Goal: Communication & Community: Answer question/provide support

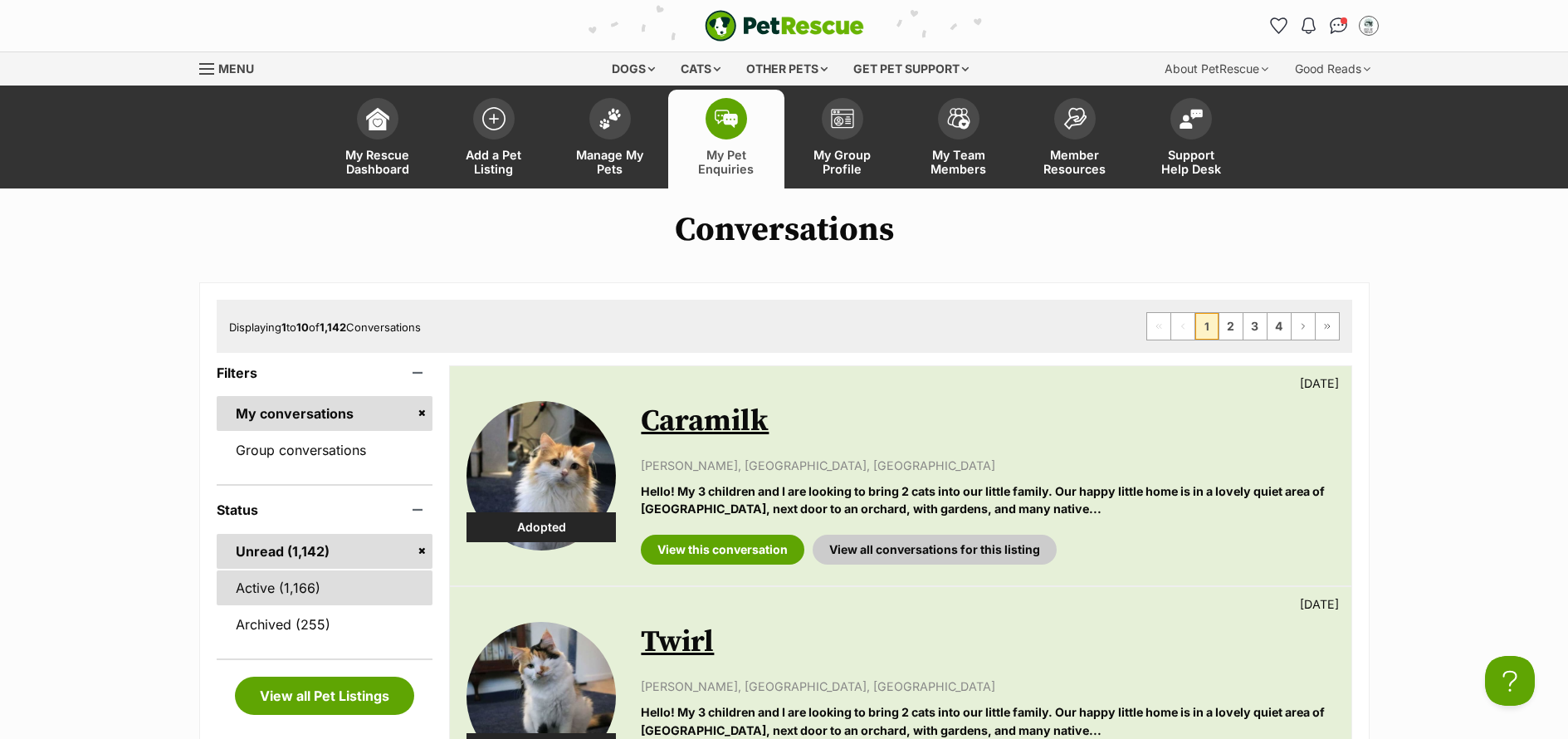
click at [280, 590] on link "Active (1,166)" at bounding box center [325, 588] width 217 height 35
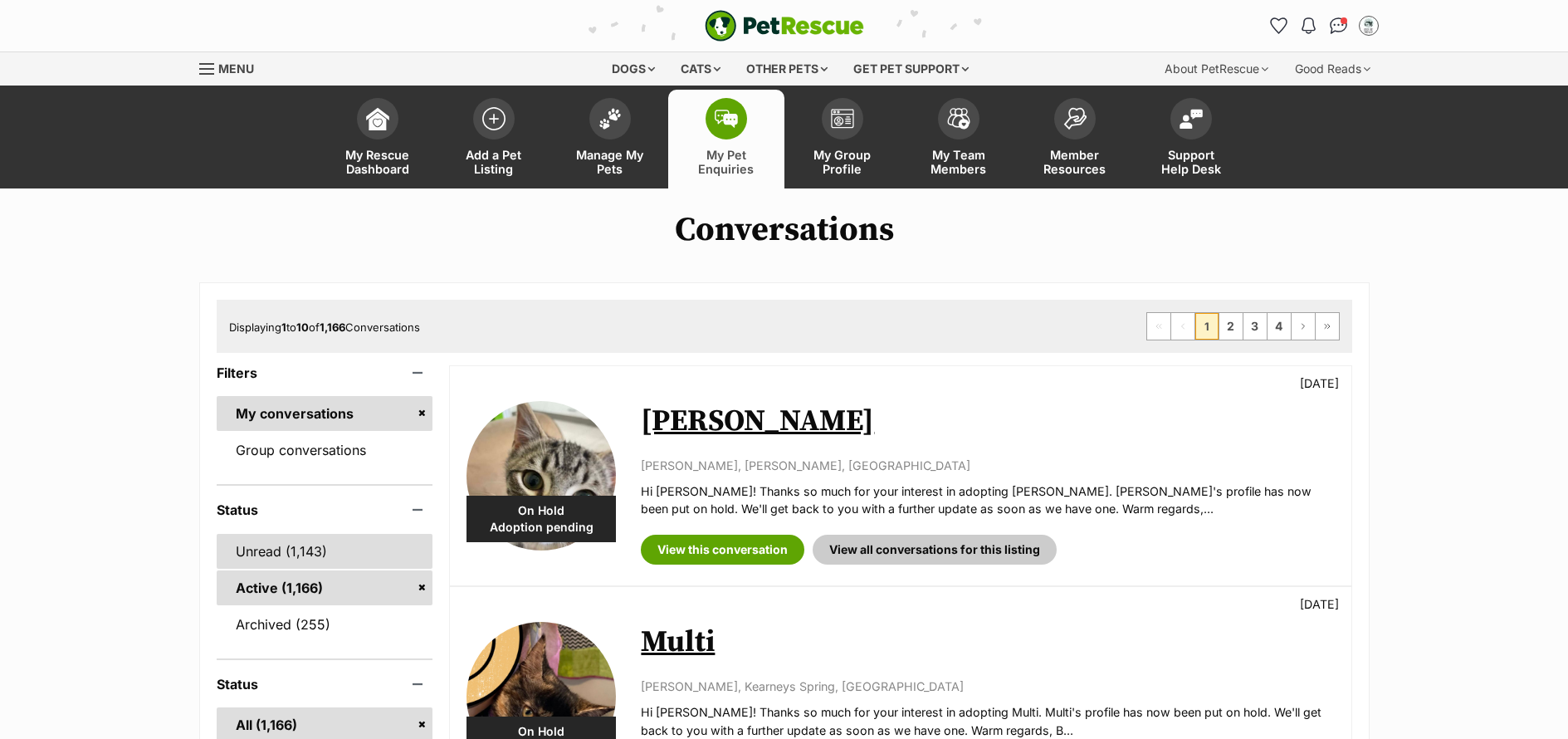
click at [281, 558] on link "Unread (1,143)" at bounding box center [325, 551] width 217 height 35
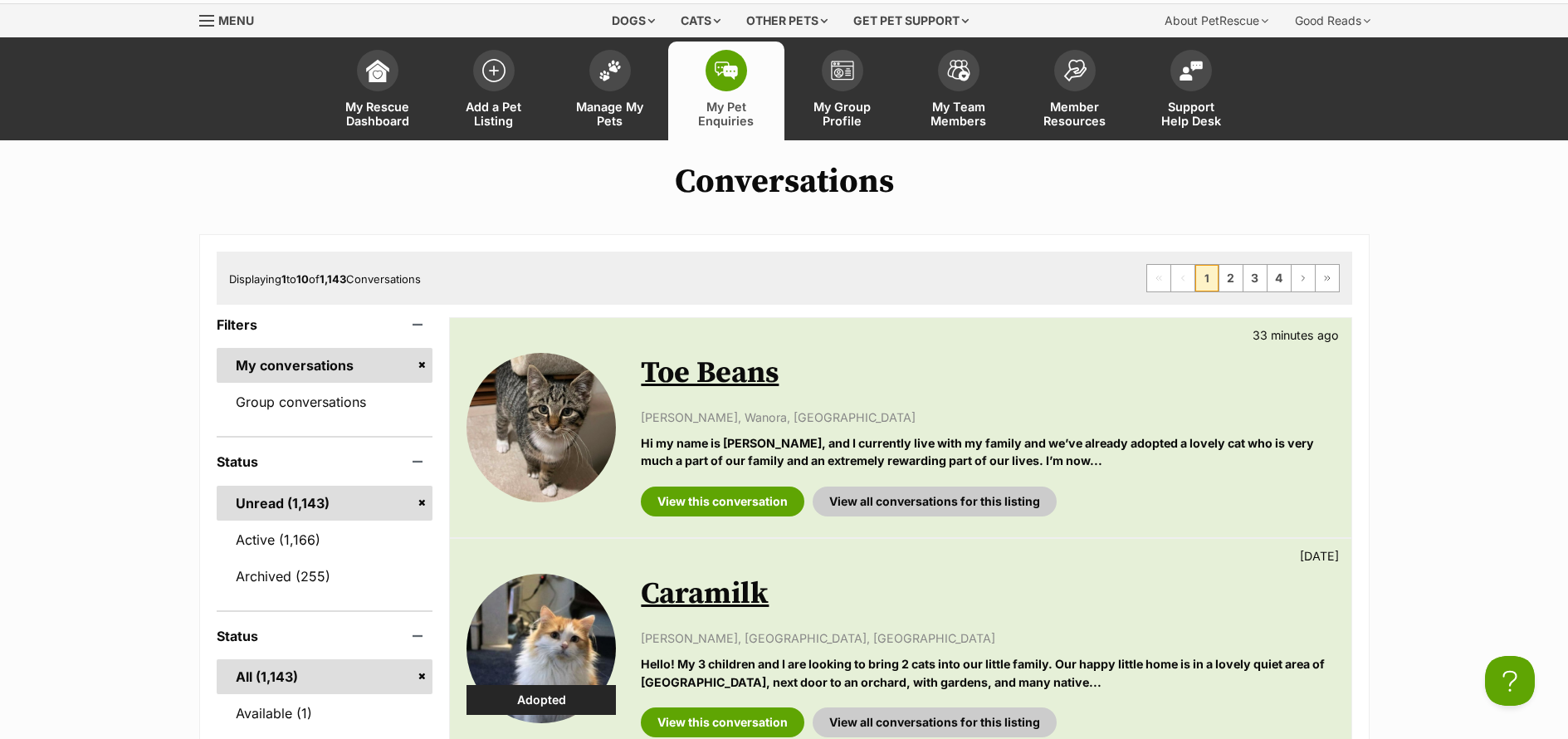
scroll to position [171, 0]
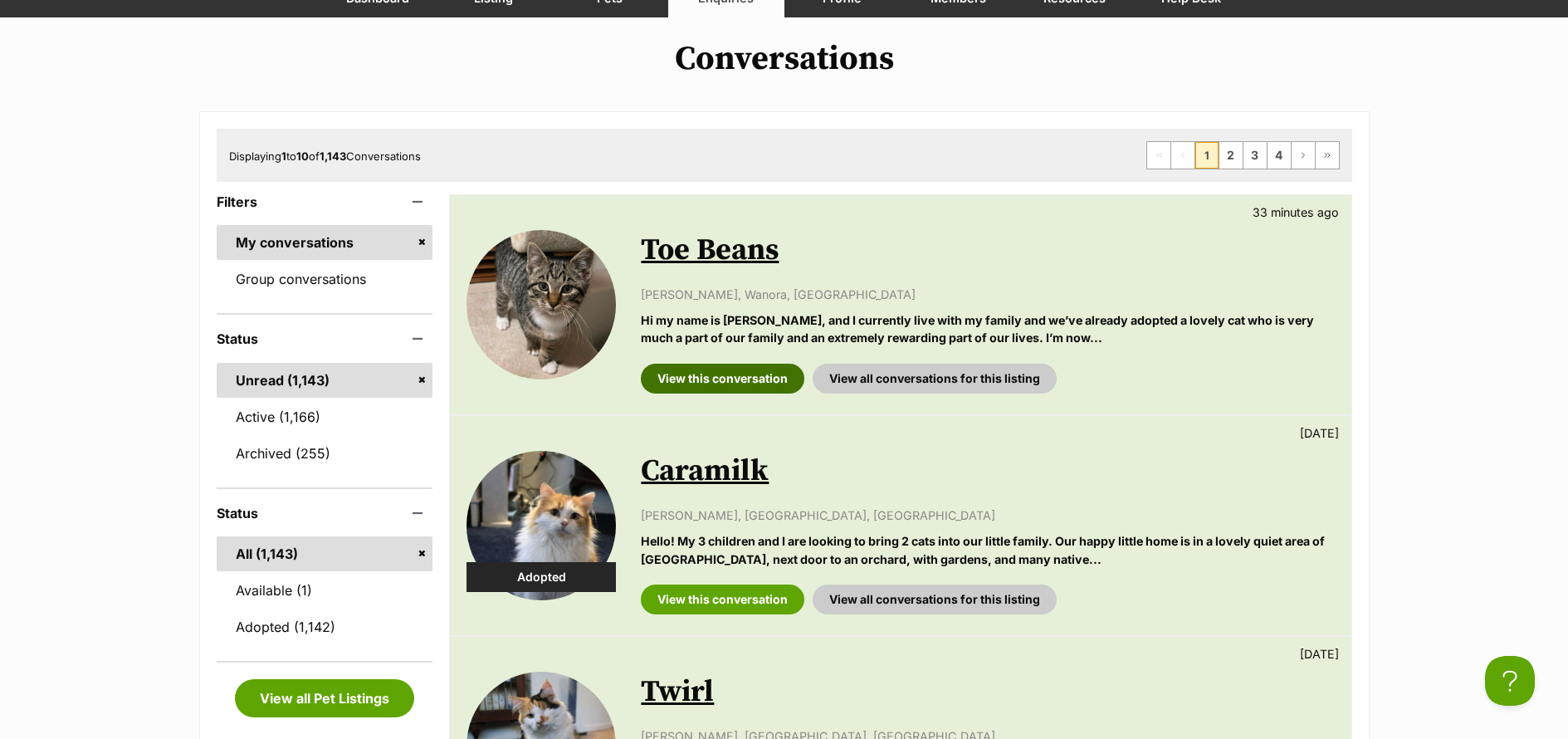
click at [737, 386] on link "View this conversation" at bounding box center [723, 379] width 163 height 30
